Goal: Transaction & Acquisition: Purchase product/service

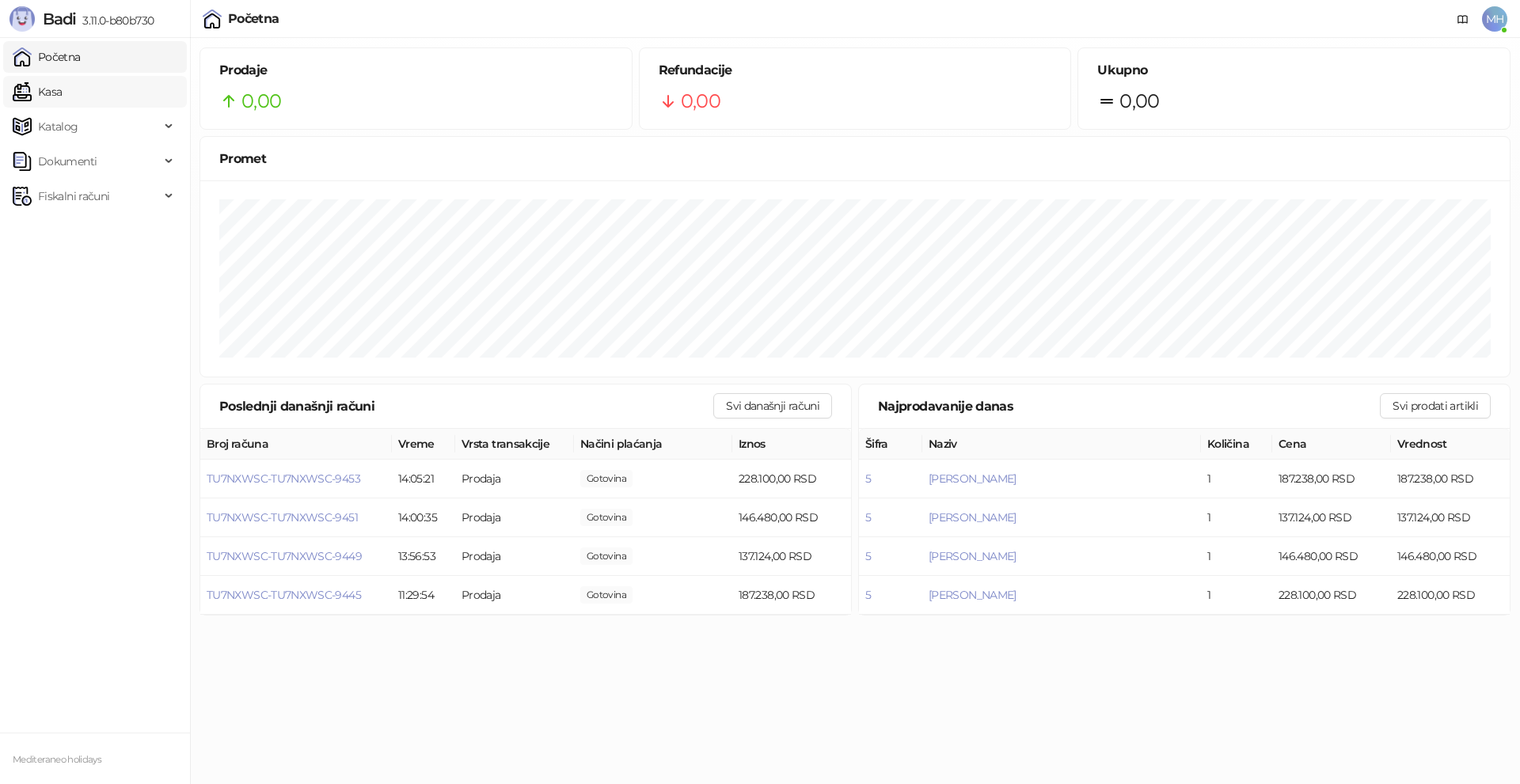
click at [62, 89] on link "Kasa" at bounding box center [37, 92] width 49 height 32
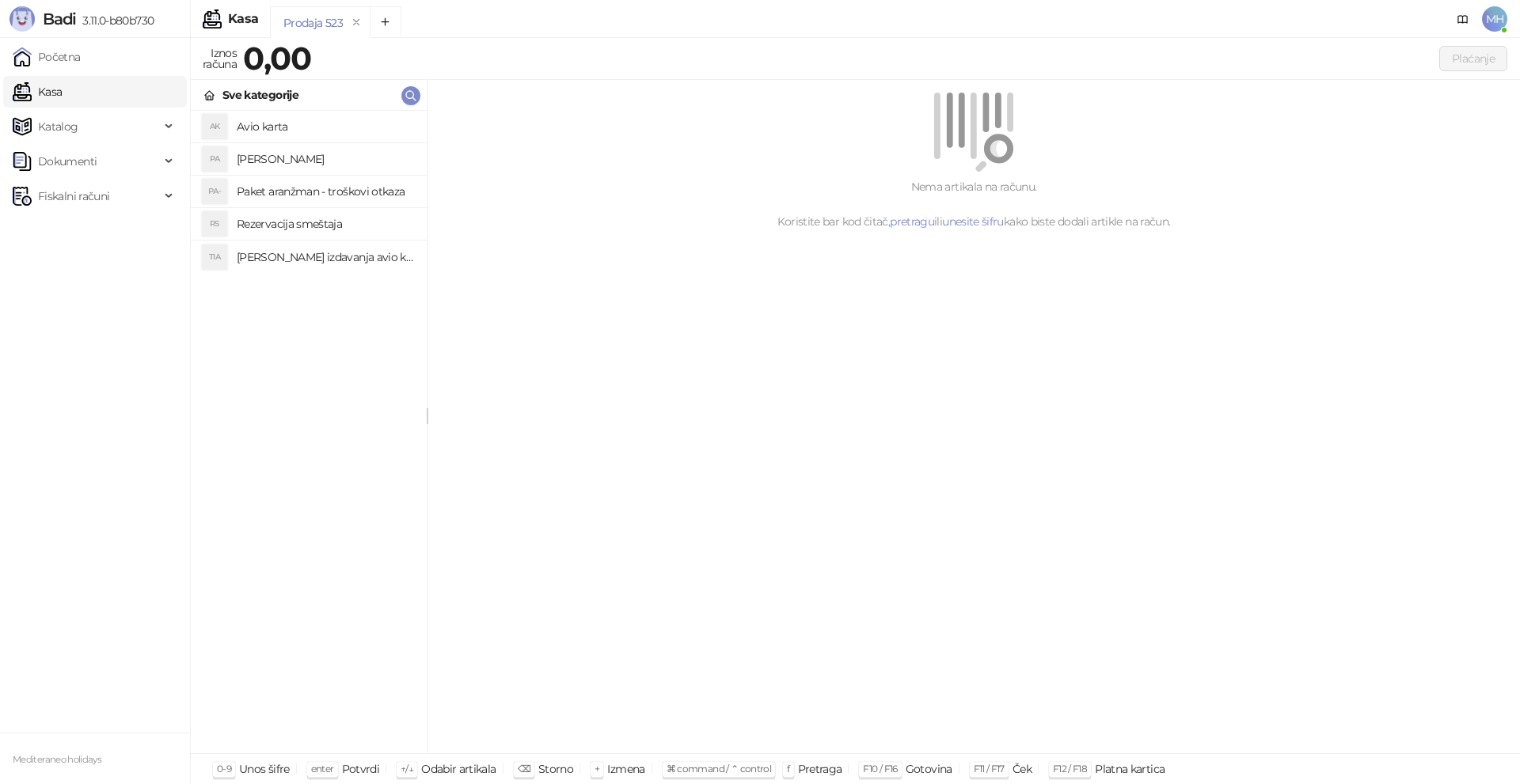
click at [330, 157] on h4 "[PERSON_NAME]" at bounding box center [325, 159] width 178 height 25
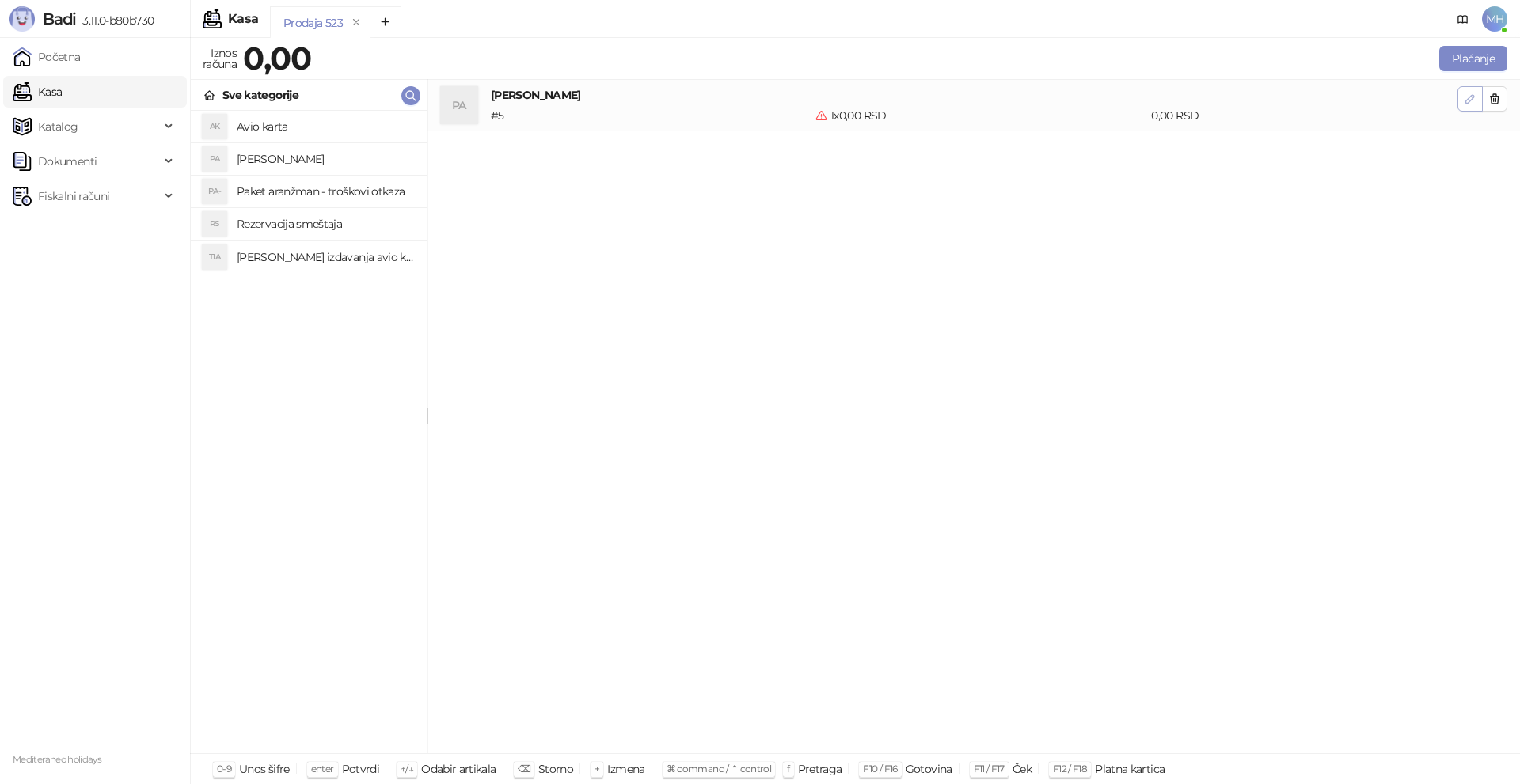
click at [1466, 98] on icon "button" at bounding box center [1470, 99] width 13 height 13
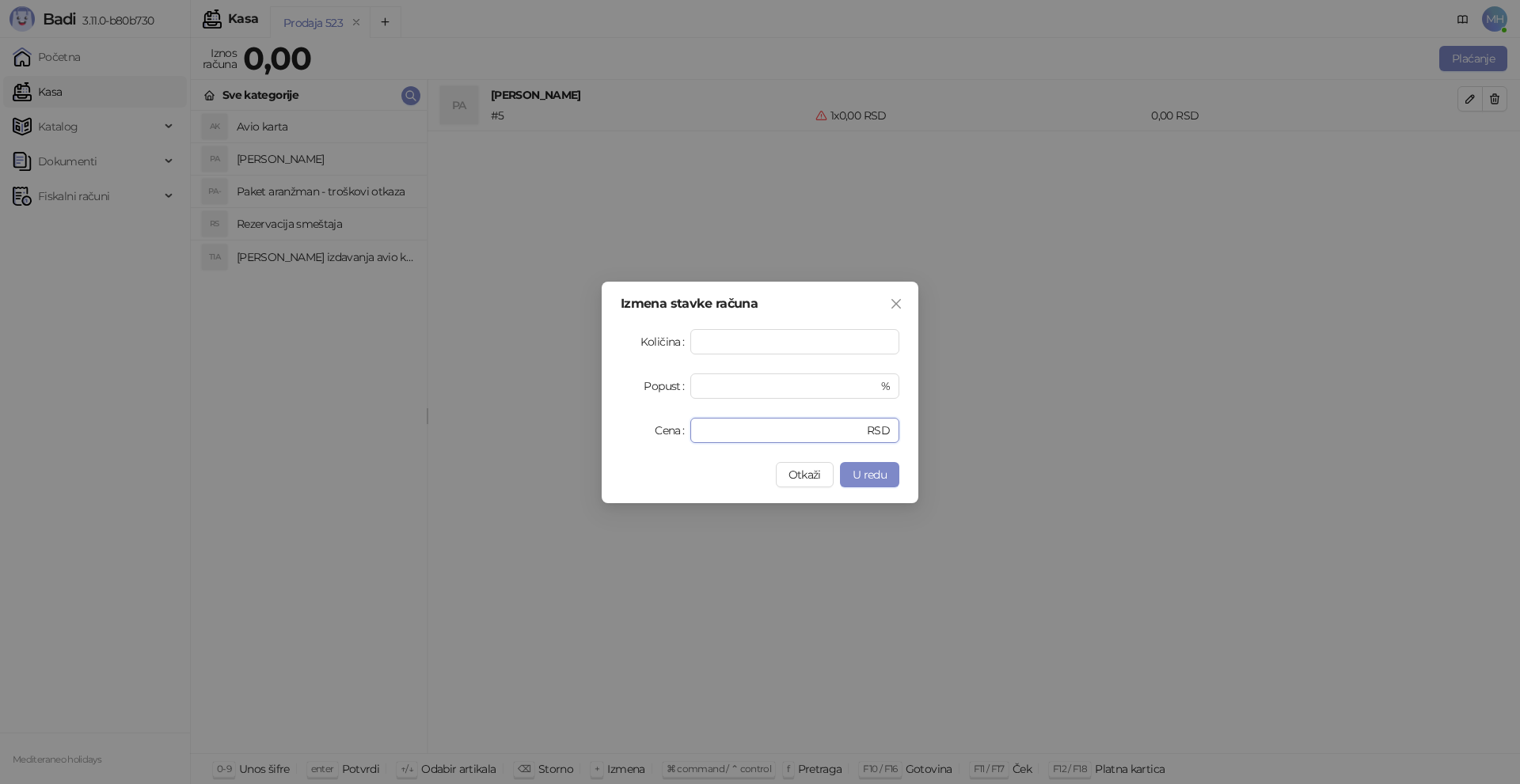
drag, startPoint x: 720, startPoint y: 429, endPoint x: 610, endPoint y: 418, distance: 110.5
click at [610, 418] on div "Izmena stavke računa Količina * Popust * % Cena * RSD Otkaži U redu" at bounding box center [759, 392] width 316 height 222
type input "******"
drag, startPoint x: 869, startPoint y: 472, endPoint x: 1335, endPoint y: 243, distance: 519.2
click at [870, 470] on span "U redu" at bounding box center [869, 475] width 34 height 14
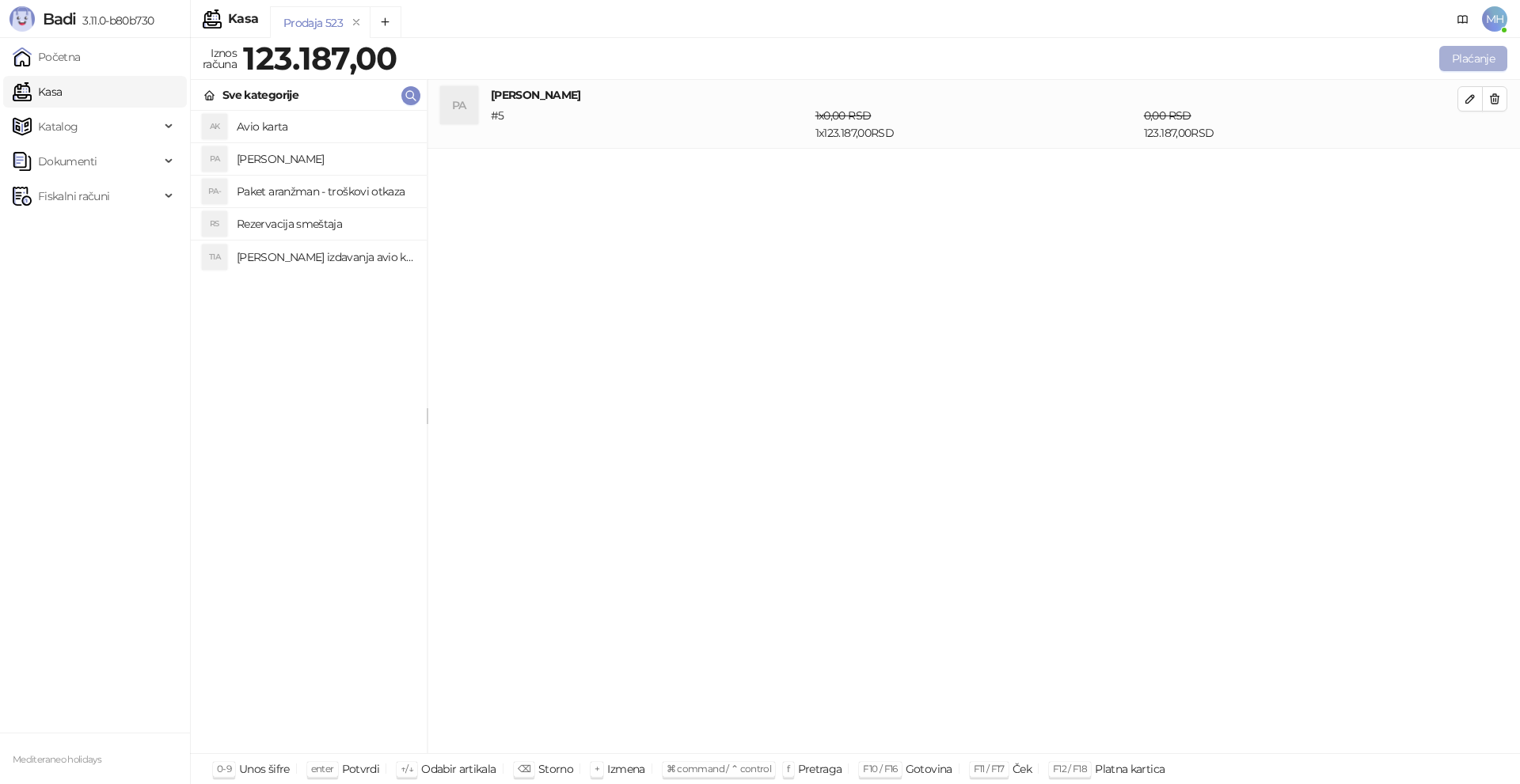
click at [1480, 52] on button "Plaćanje" at bounding box center [1473, 58] width 68 height 25
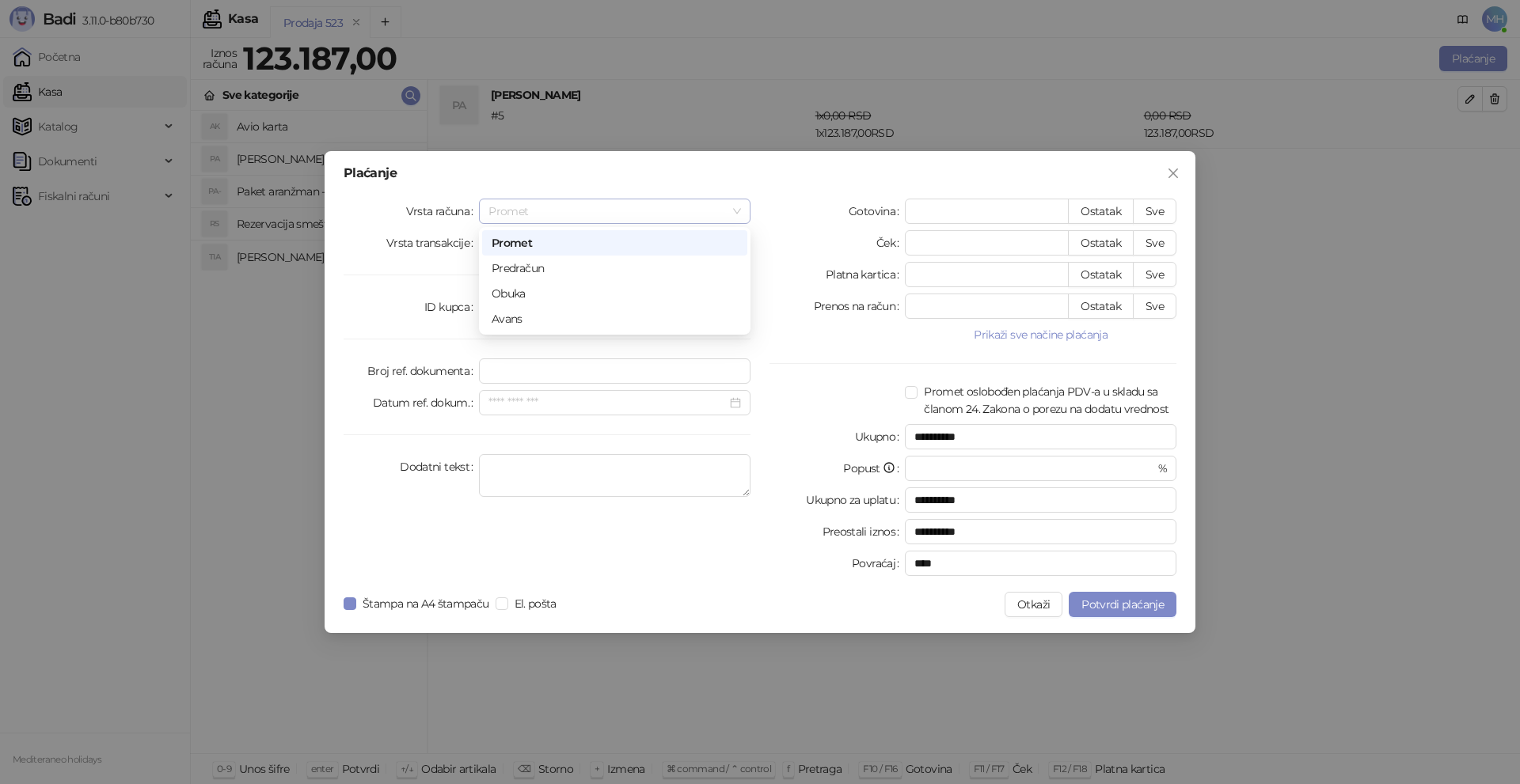
click at [738, 207] on span "Promet" at bounding box center [614, 211] width 252 height 23
drag, startPoint x: 532, startPoint y: 311, endPoint x: 757, endPoint y: 307, distance: 225.0
click at [536, 312] on div "Avans" at bounding box center [614, 319] width 246 height 17
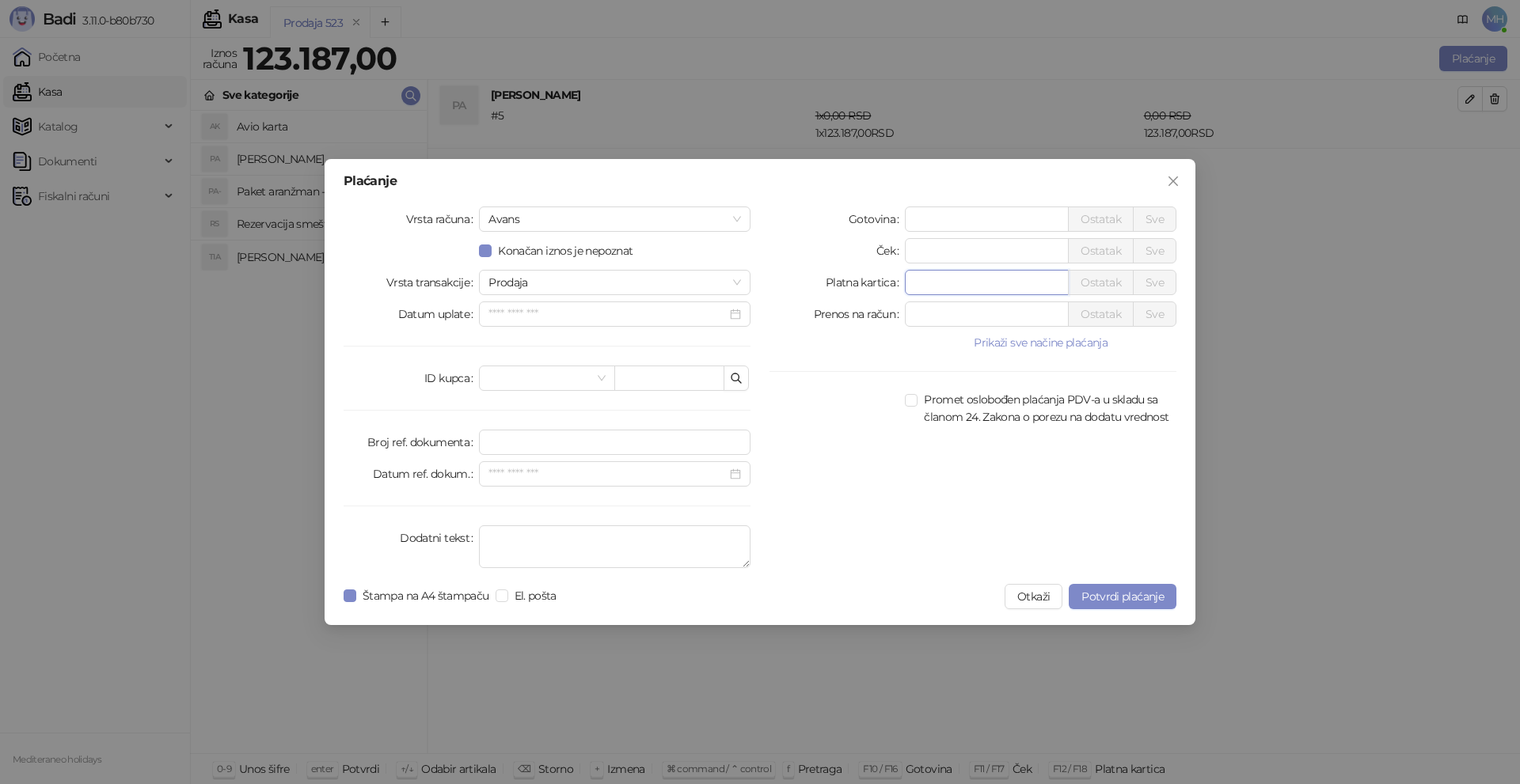
drag, startPoint x: 945, startPoint y: 286, endPoint x: 874, endPoint y: 279, distance: 71.3
click at [876, 284] on div "Platna kartica * Ostatak Sve" at bounding box center [973, 282] width 407 height 25
type input "******"
drag, startPoint x: 589, startPoint y: 536, endPoint x: 574, endPoint y: 533, distance: 15.3
click at [588, 535] on textarea "Dodatni tekst" at bounding box center [614, 547] width 271 height 42
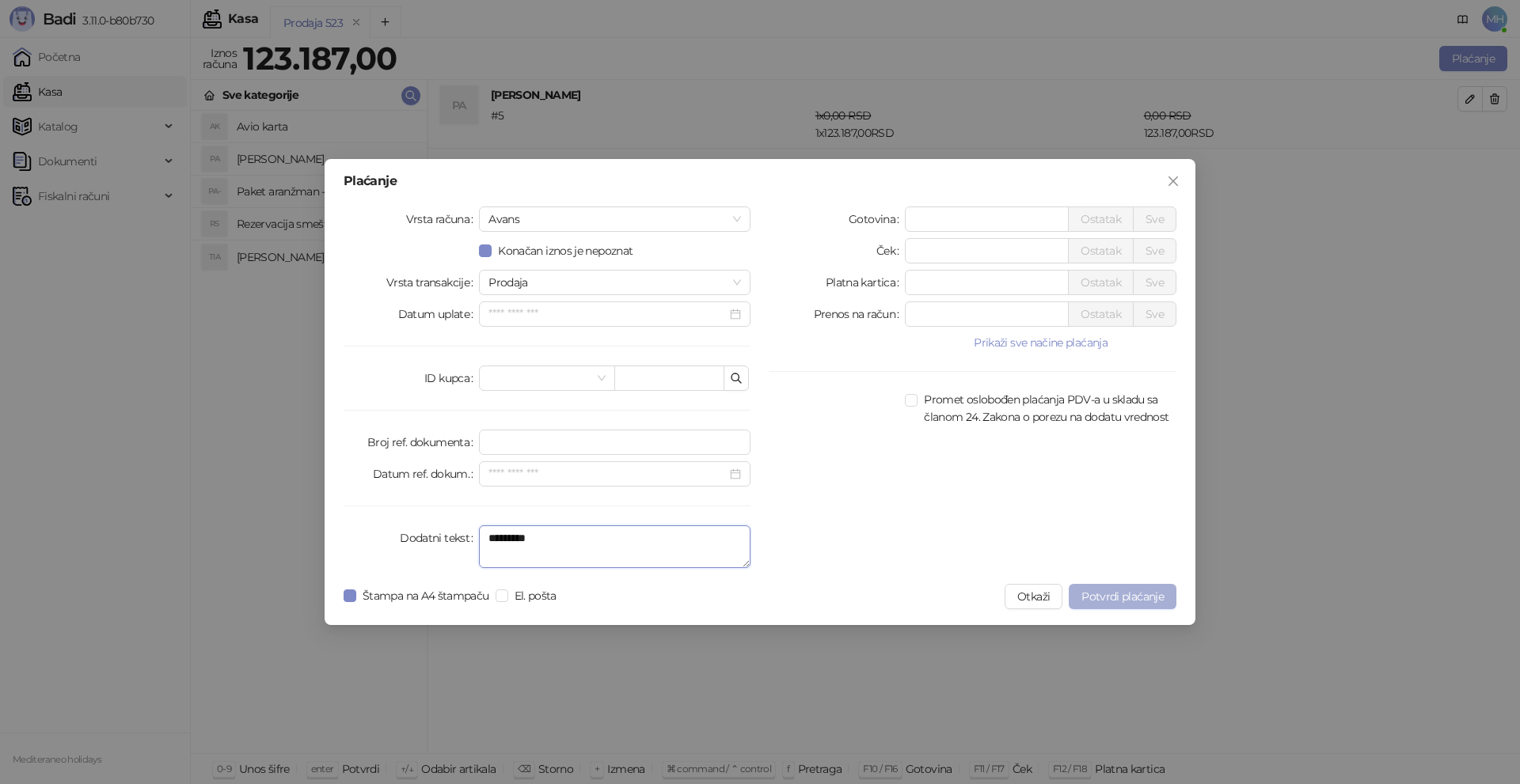
type textarea "*********"
click at [1116, 592] on span "Potvrdi plaćanje" at bounding box center [1122, 597] width 82 height 14
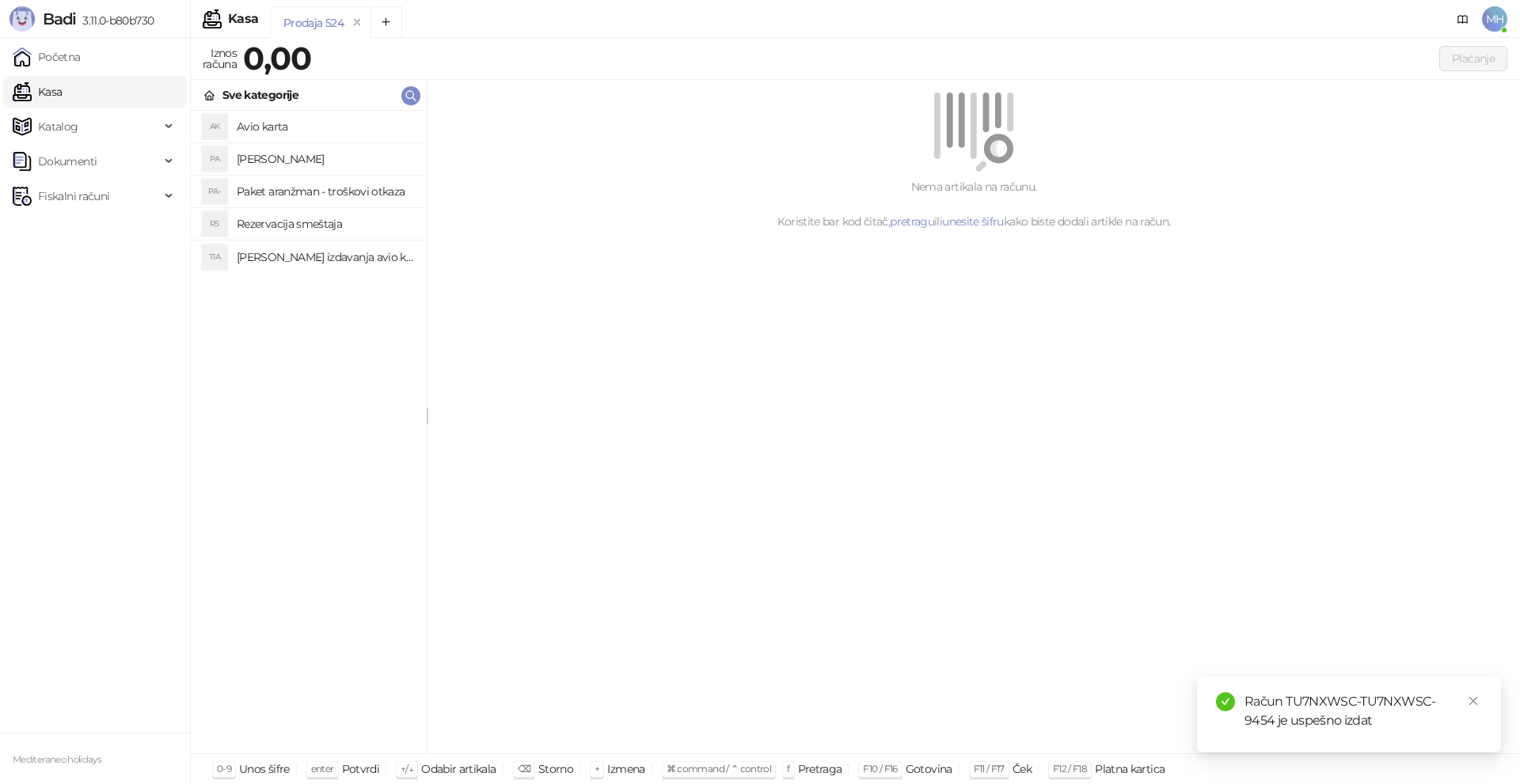
click at [320, 155] on h4 "[PERSON_NAME]" at bounding box center [325, 159] width 178 height 25
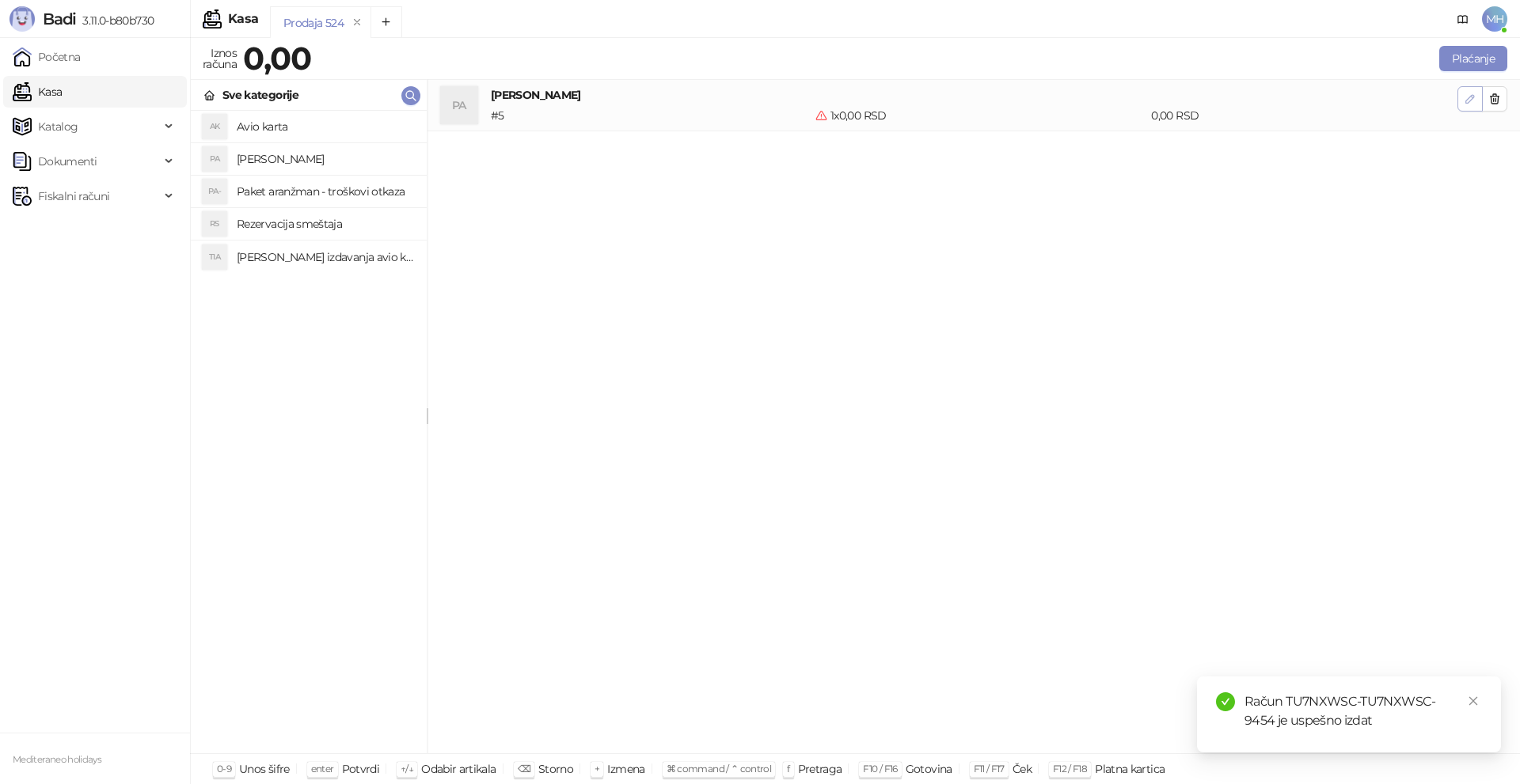
click at [1463, 99] on button "button" at bounding box center [1470, 99] width 25 height 25
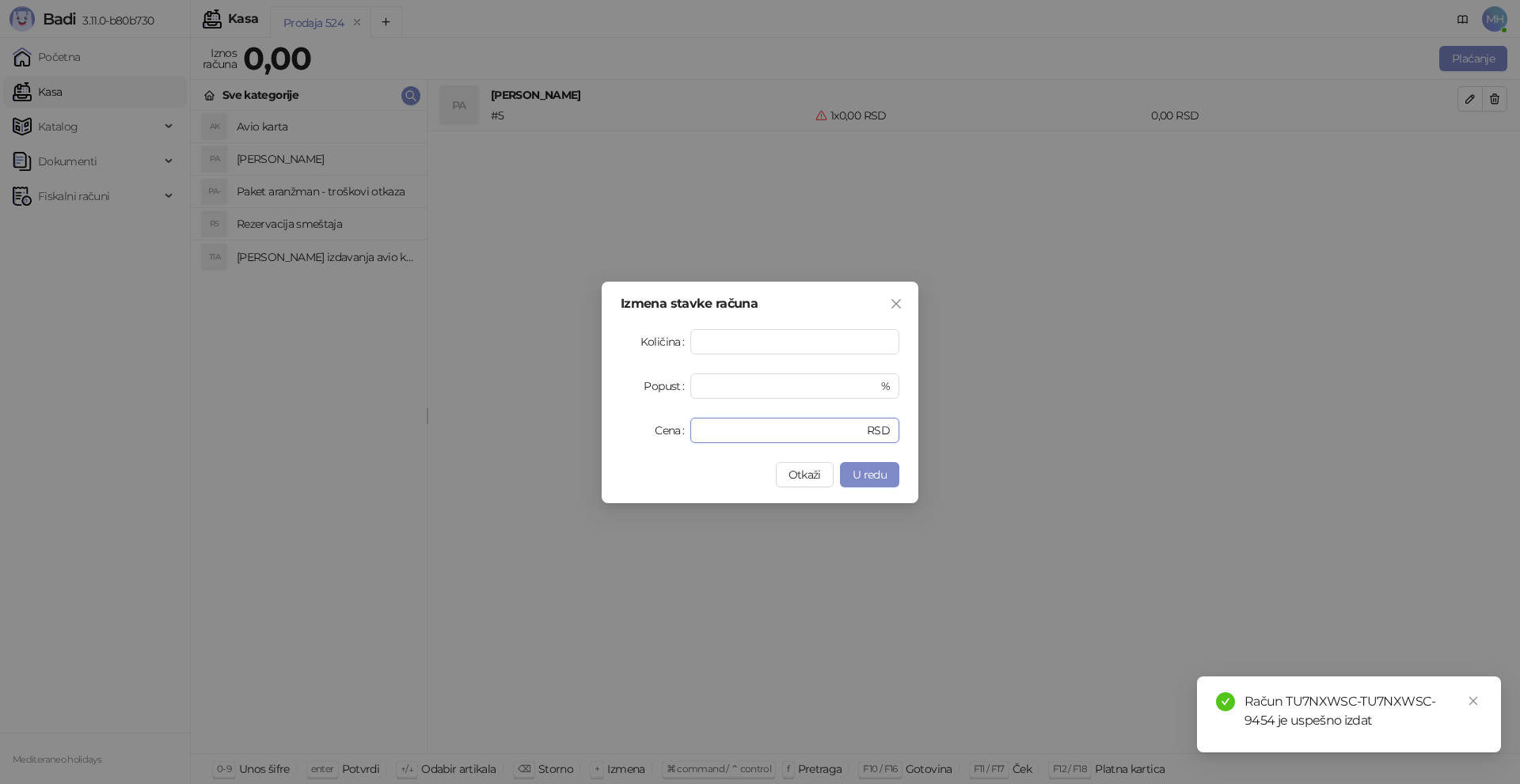
drag, startPoint x: 733, startPoint y: 431, endPoint x: 556, endPoint y: 410, distance: 178.2
click at [556, 410] on div "Izmena stavke računa Količina * Popust * % Cena * RSD Otkaži U redu" at bounding box center [760, 392] width 1520 height 784
type input "*****"
click at [862, 468] on span "U redu" at bounding box center [869, 475] width 34 height 14
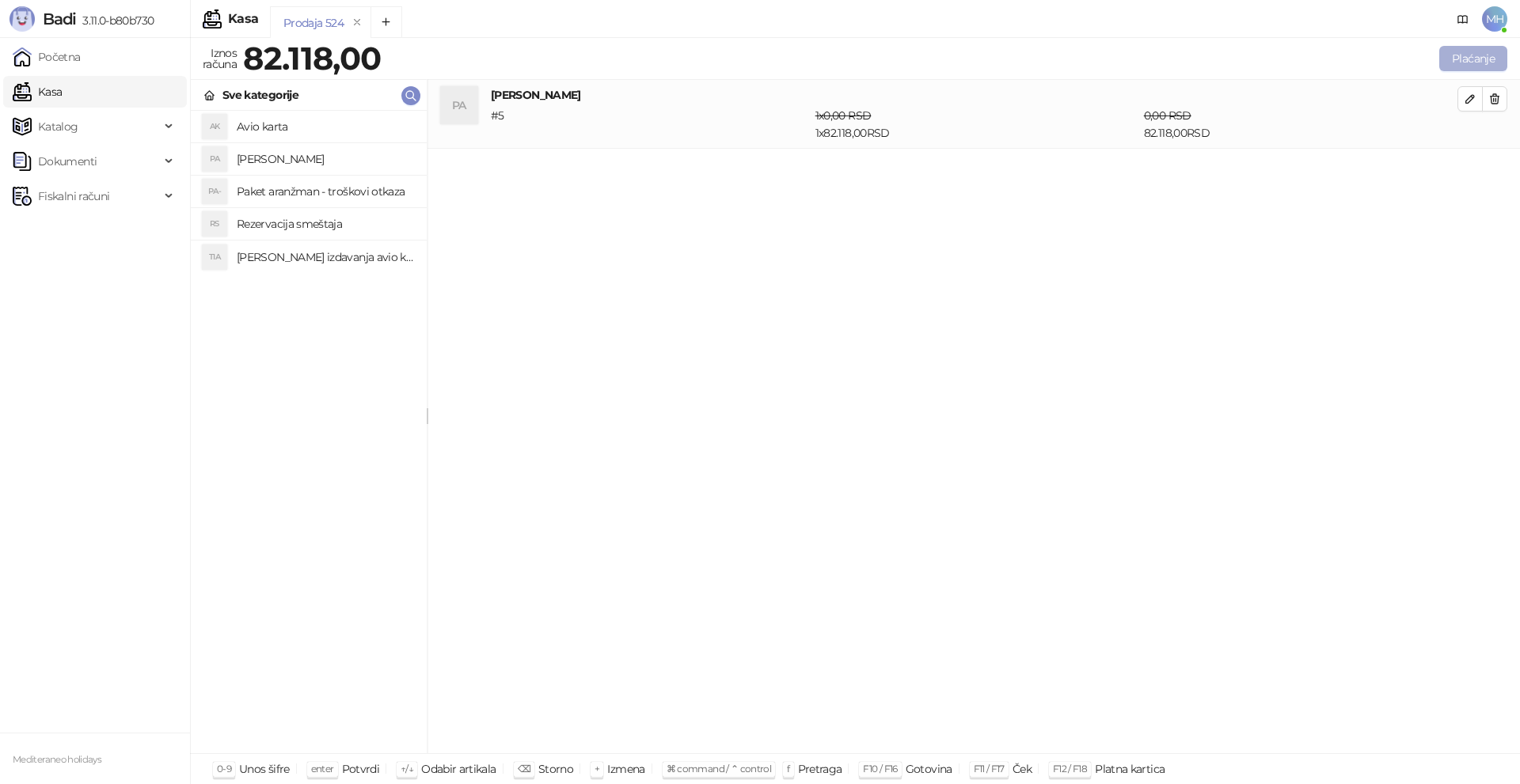
click at [1483, 52] on button "Plaćanje" at bounding box center [1473, 58] width 68 height 25
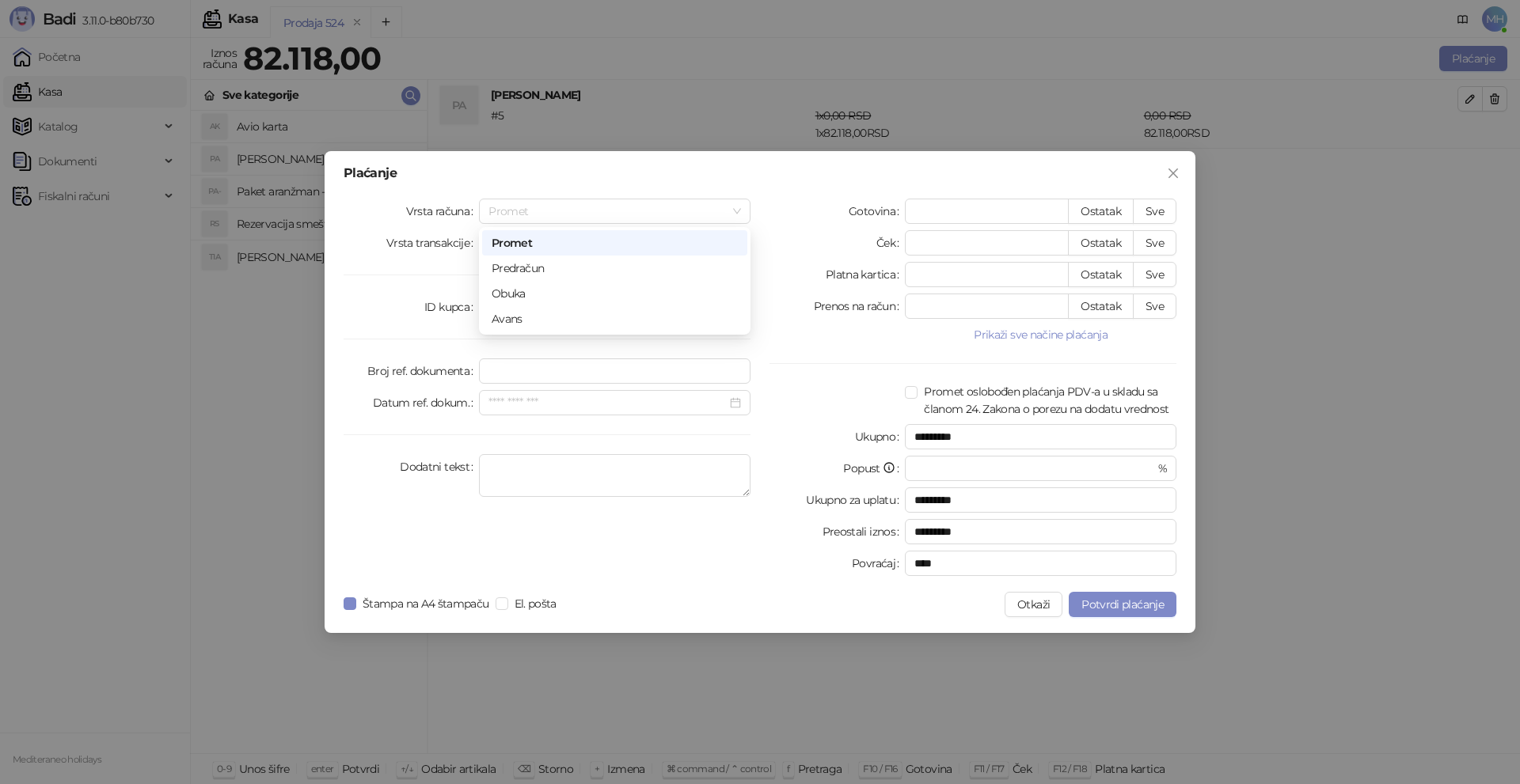
drag, startPoint x: 744, startPoint y: 204, endPoint x: 617, endPoint y: 241, distance: 132.3
click at [736, 204] on div "Promet" at bounding box center [614, 211] width 271 height 25
click at [529, 322] on div "Avans" at bounding box center [614, 319] width 246 height 17
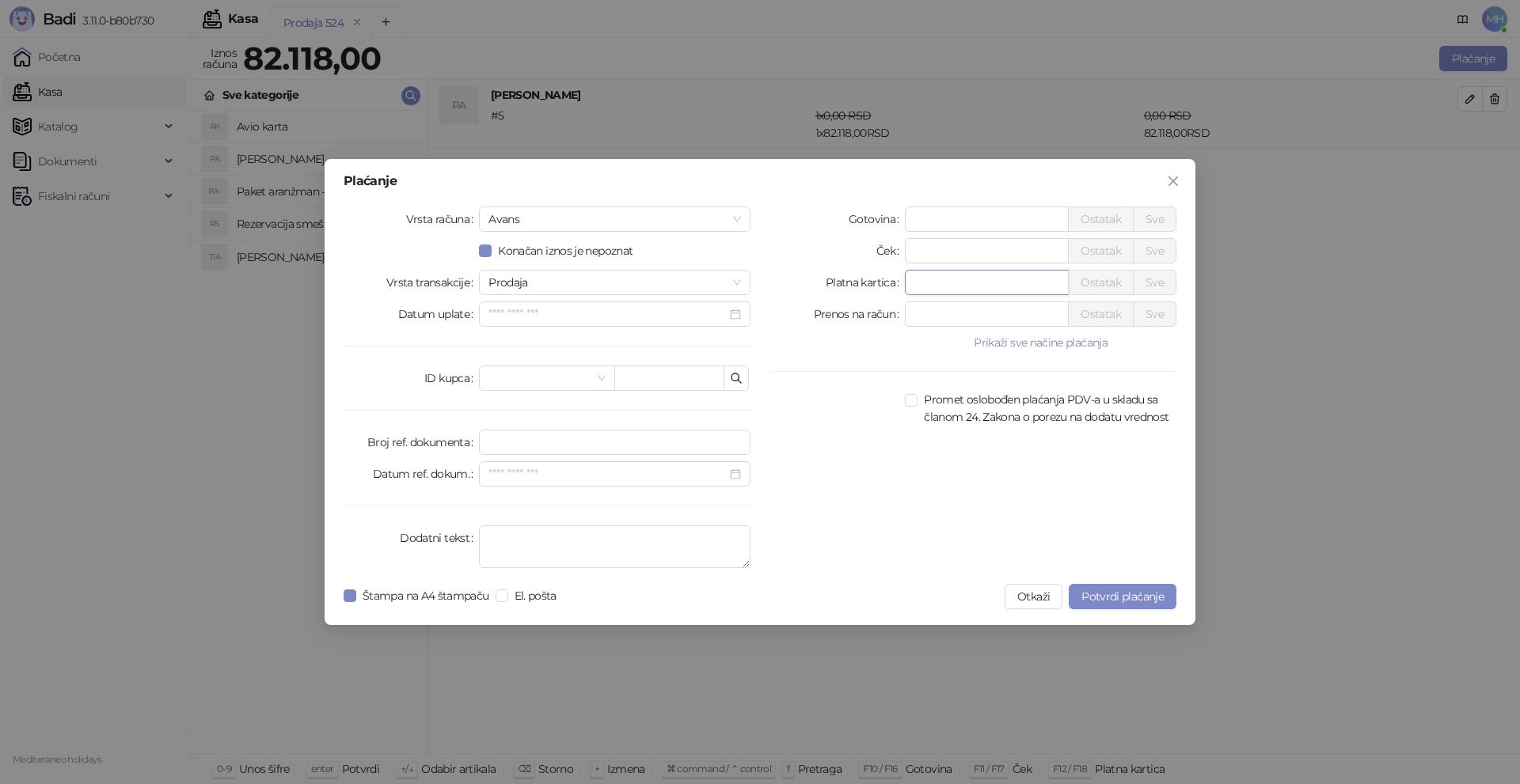
drag, startPoint x: 958, startPoint y: 284, endPoint x: 877, endPoint y: 282, distance: 81.0
click at [886, 283] on div "Platna kartica * Ostatak Sve" at bounding box center [973, 282] width 407 height 25
type input "*****"
click at [514, 535] on textarea "Dodatni tekst" at bounding box center [614, 547] width 271 height 42
type textarea "*********"
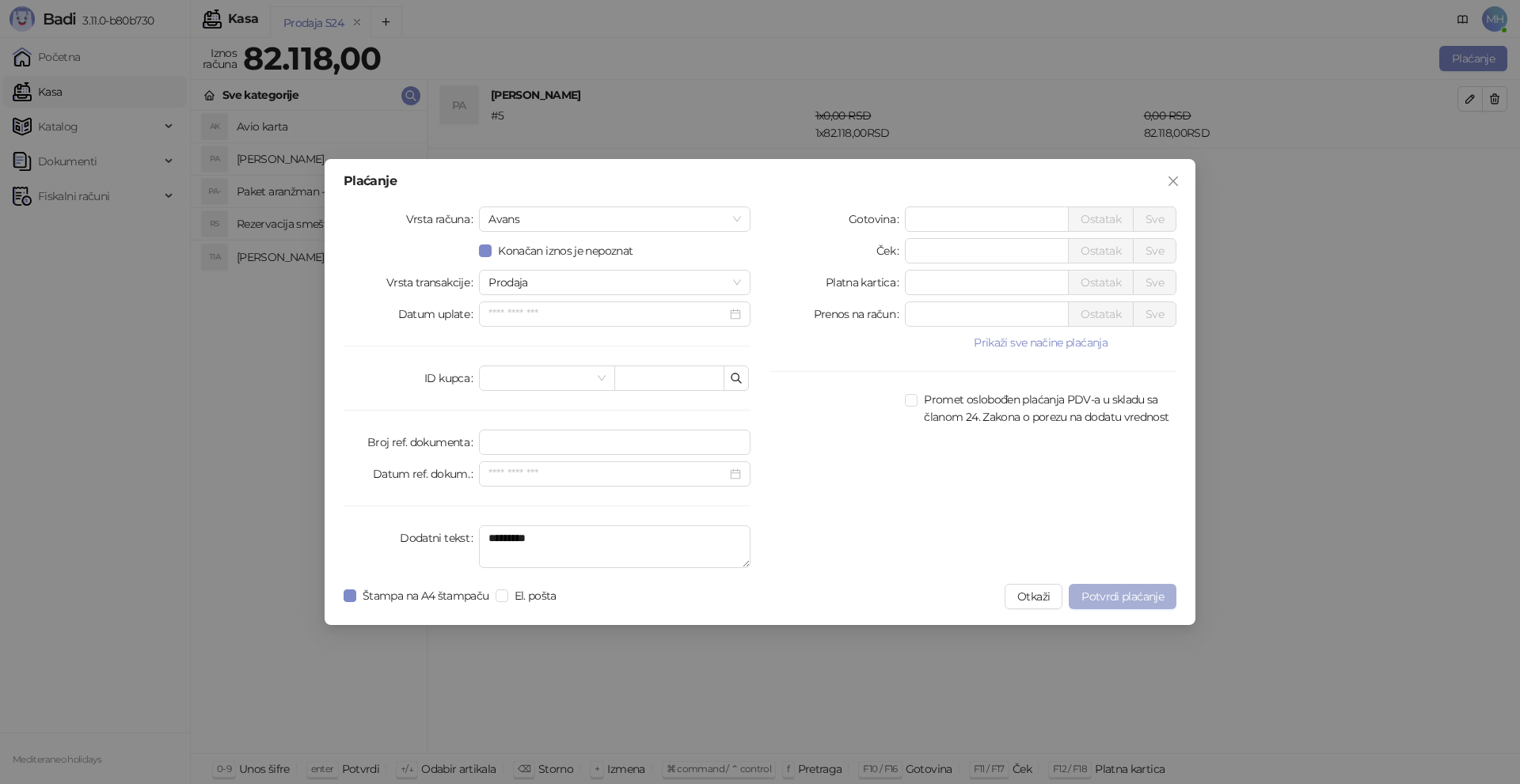
click at [1112, 598] on span "Potvrdi plaćanje" at bounding box center [1122, 597] width 82 height 14
